Goal: Task Accomplishment & Management: Manage account settings

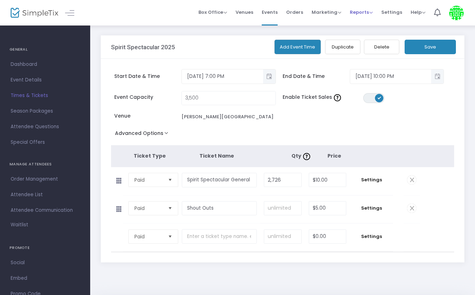
click at [359, 12] on span "Reports" at bounding box center [361, 12] width 23 height 7
click at [362, 37] on li "Sales Reports" at bounding box center [373, 38] width 46 height 14
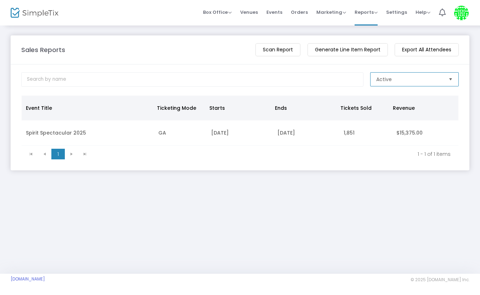
click at [410, 79] on span "Active" at bounding box center [409, 79] width 67 height 7
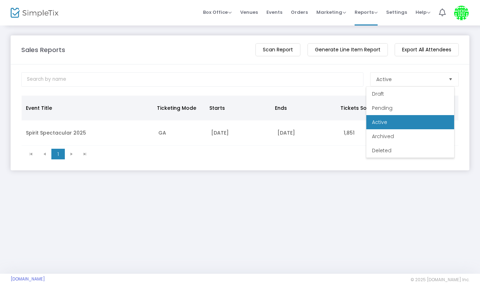
drag, startPoint x: 154, startPoint y: 59, endPoint x: 182, endPoint y: 59, distance: 28.7
click at [154, 59] on m-panel-header "Sales Reports View Total Revenue Scan Report Generate Line Item Report Export A…" at bounding box center [240, 49] width 458 height 29
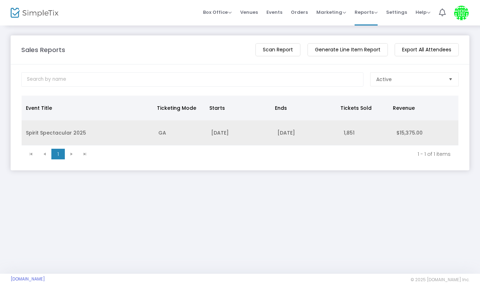
click at [37, 135] on td "Spirit Spectacular 2025" at bounding box center [88, 132] width 132 height 25
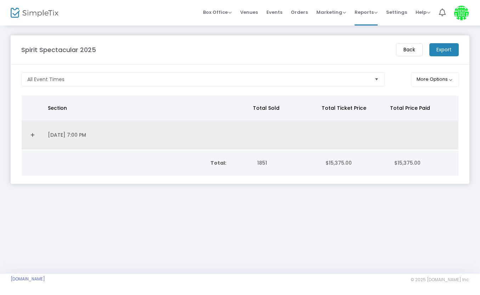
click at [29, 132] on link "Expand Details" at bounding box center [32, 134] width 13 height 11
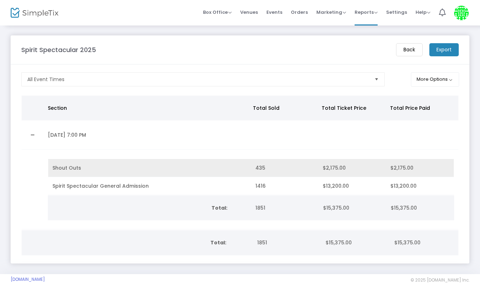
click at [261, 166] on span "435" at bounding box center [260, 167] width 10 height 7
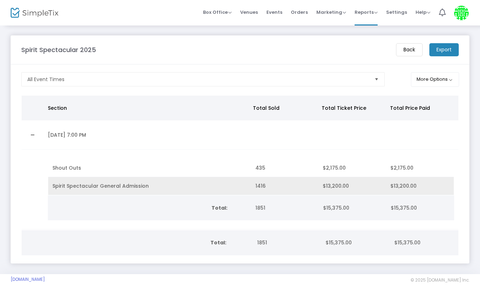
click at [255, 185] on span "1416" at bounding box center [260, 185] width 10 height 7
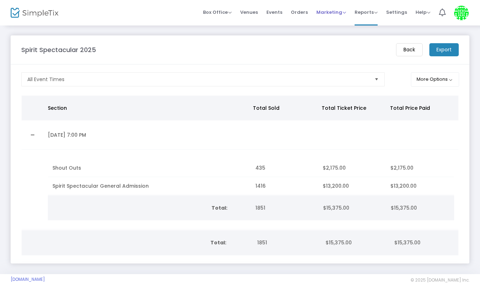
click at [335, 11] on span "Marketing" at bounding box center [331, 12] width 30 height 7
click at [333, 22] on li "Promo Codes" at bounding box center [344, 24] width 57 height 14
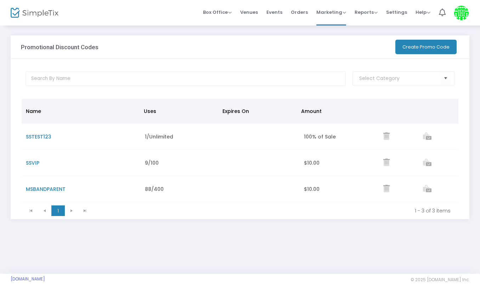
click at [34, 161] on span "SSVIP" at bounding box center [32, 162] width 13 height 7
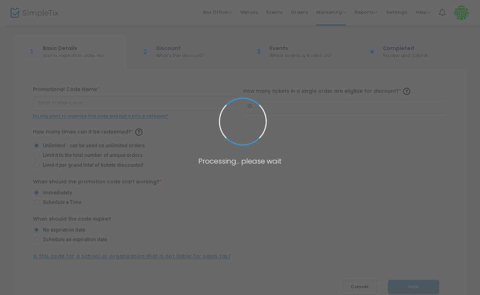
type input "SSVIP"
type input "1"
radio input "false"
radio input "true"
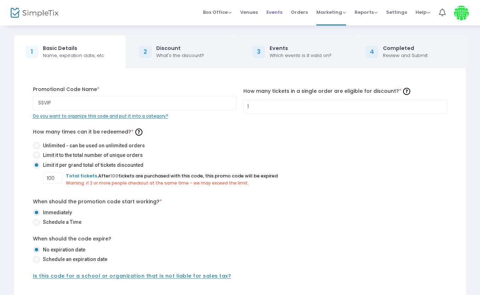
click at [278, 12] on span "Events" at bounding box center [274, 12] width 16 height 18
